Goal: Information Seeking & Learning: Learn about a topic

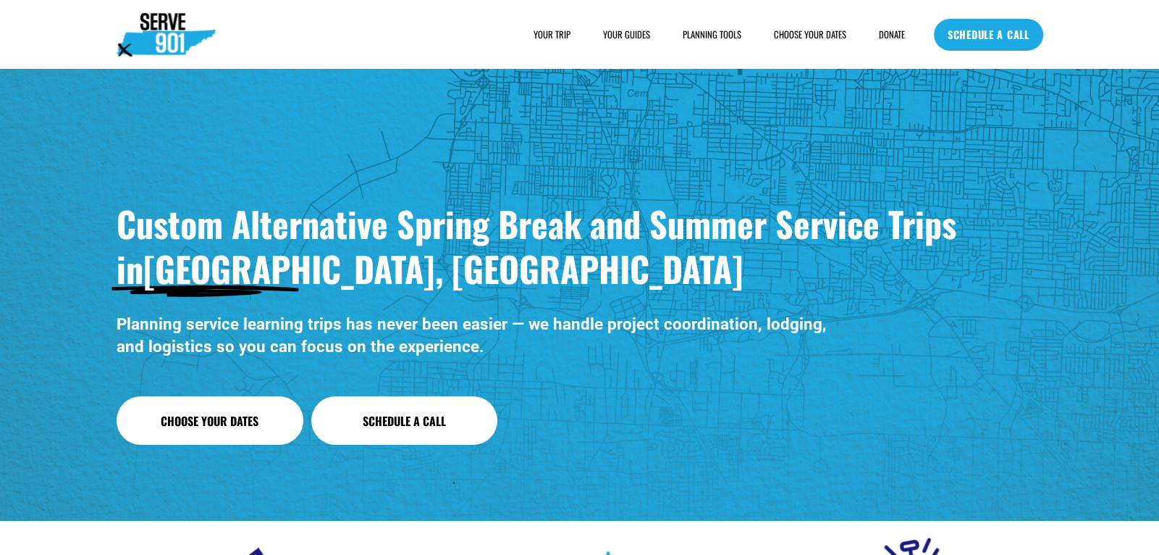
click at [0, 0] on span "SAMPLE SCHEDULE" at bounding box center [0, 0] width 0 height 0
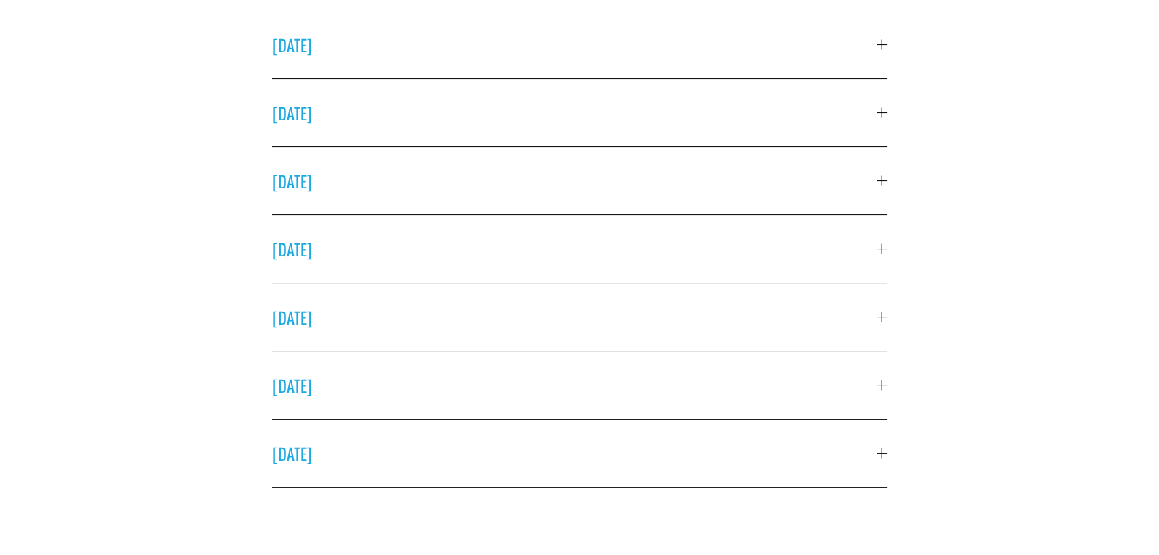
scroll to position [484, 0]
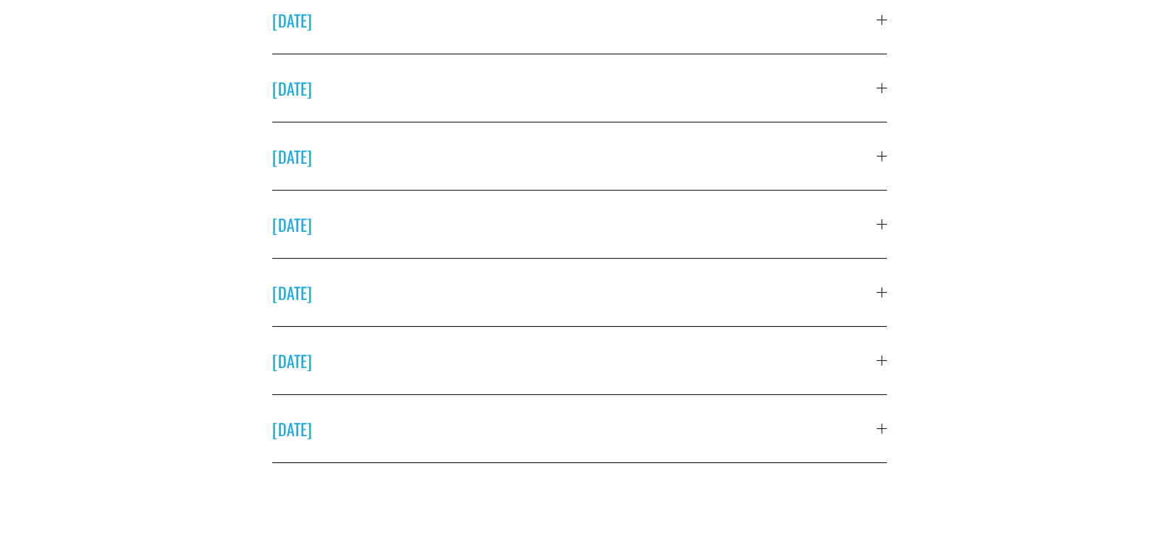
click at [883, 159] on div at bounding box center [882, 156] width 10 height 10
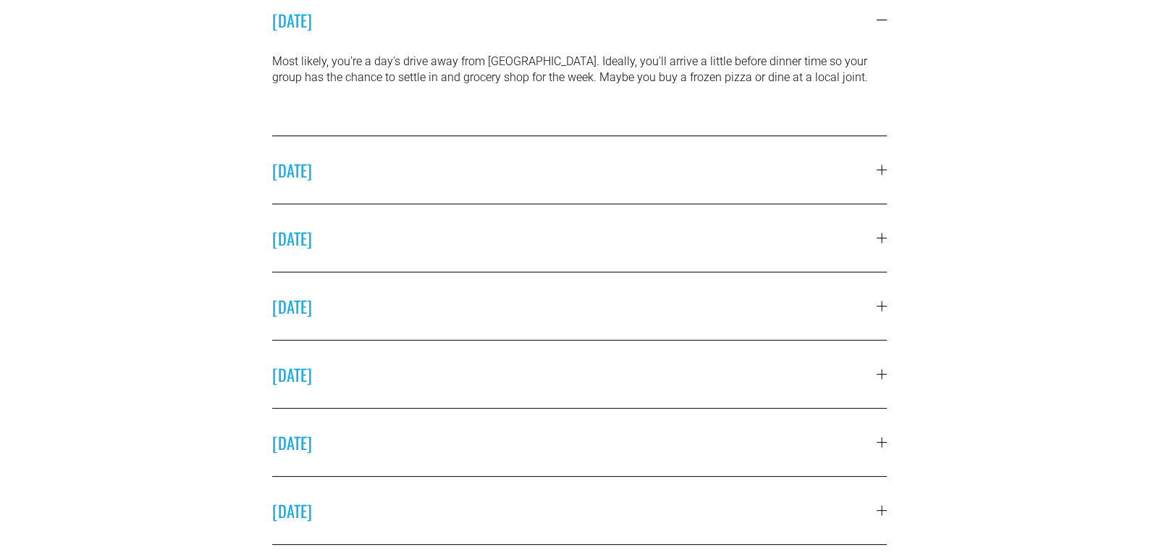
click at [882, 236] on div at bounding box center [882, 237] width 10 height 10
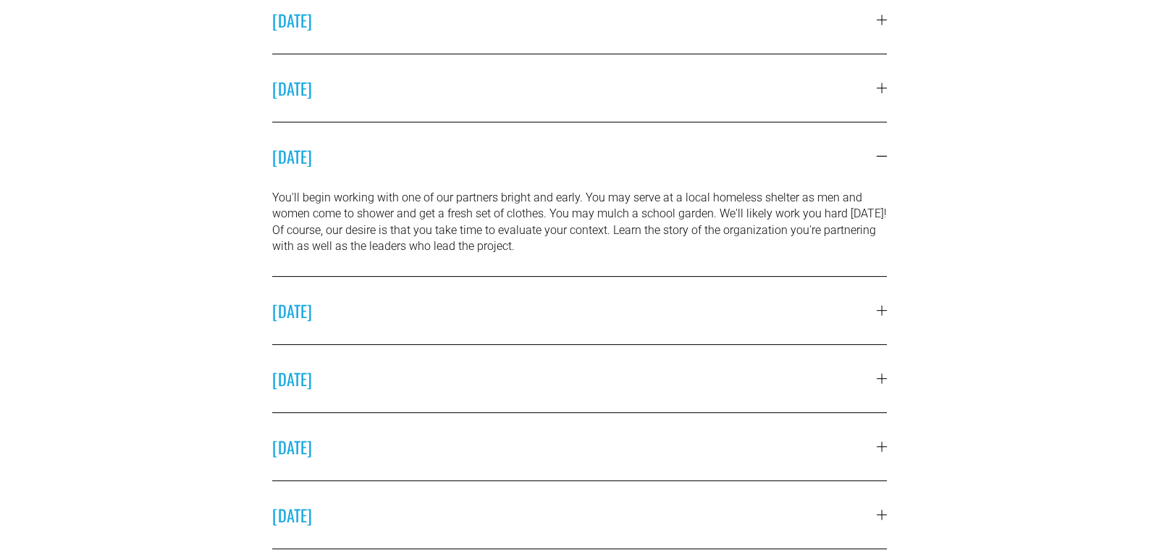
click at [880, 513] on div at bounding box center [882, 515] width 10 height 10
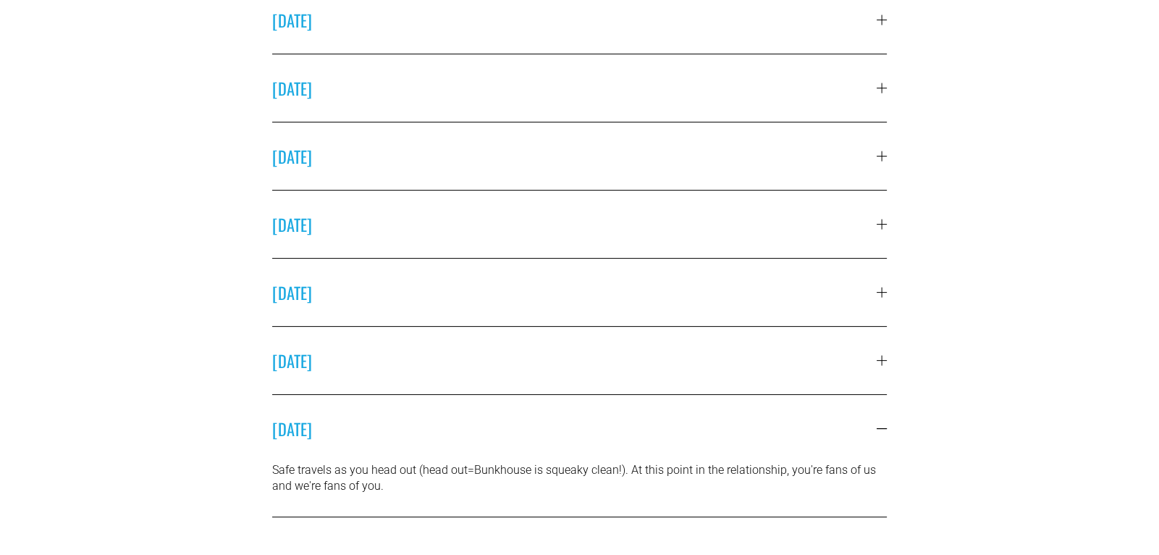
click at [880, 360] on div at bounding box center [882, 360] width 10 height 1
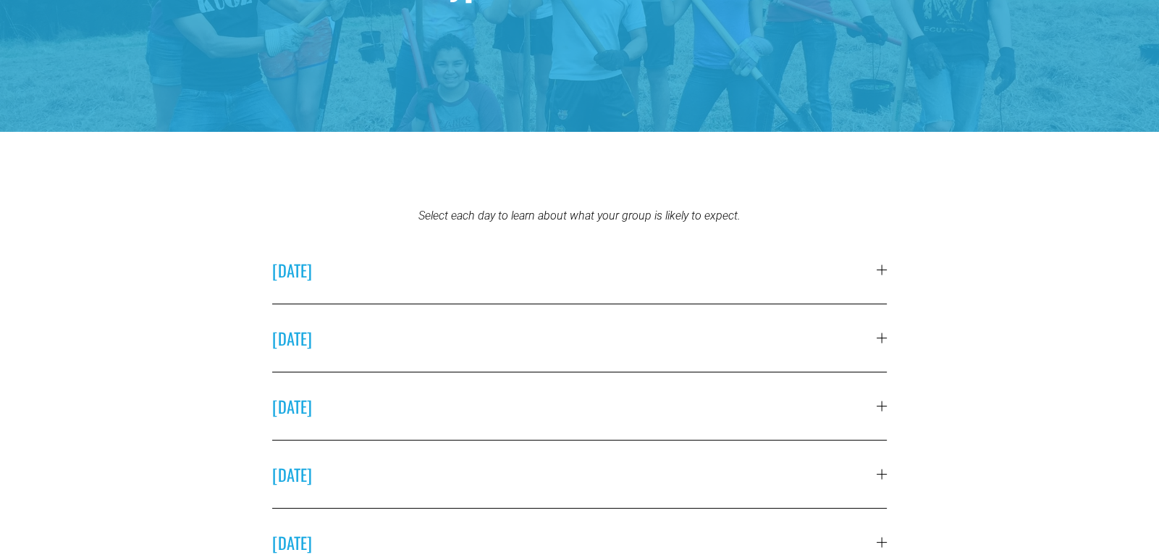
scroll to position [0, 0]
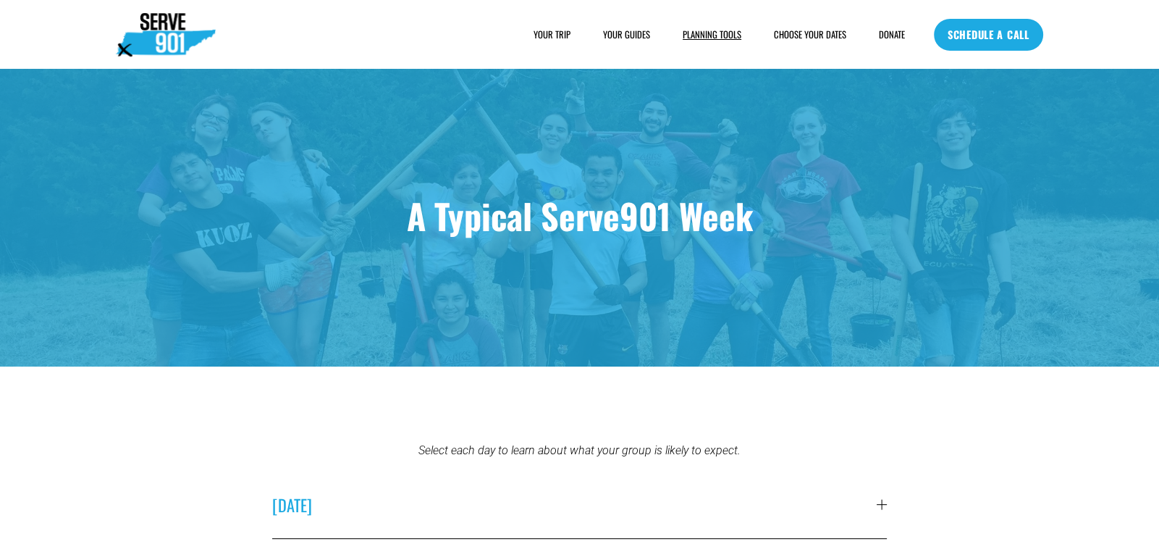
click at [0, 0] on span "FAQs" at bounding box center [0, 0] width 0 height 0
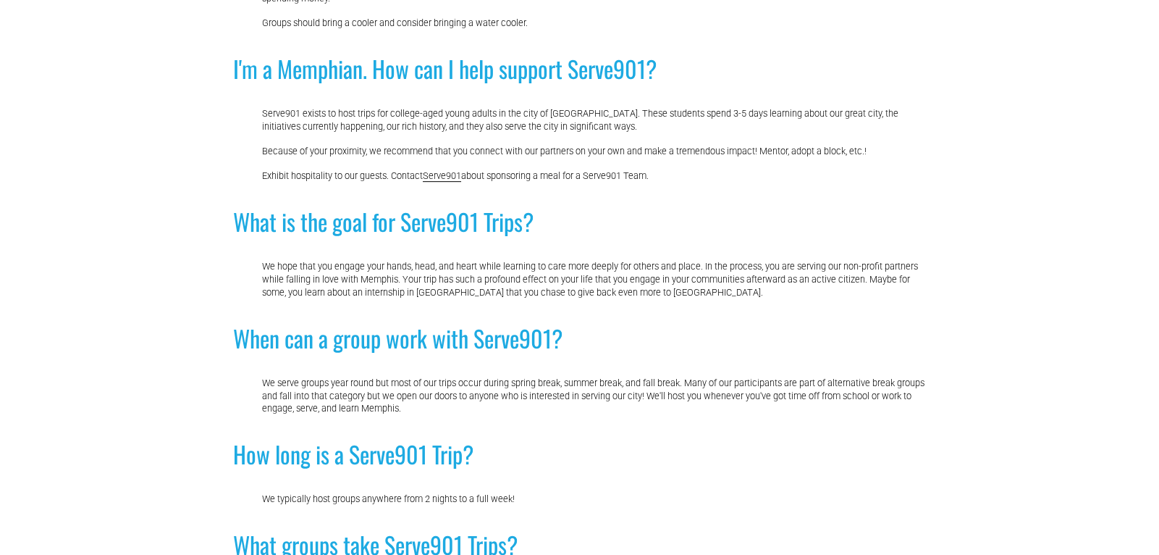
scroll to position [1138, 0]
